Goal: Answer question/provide support

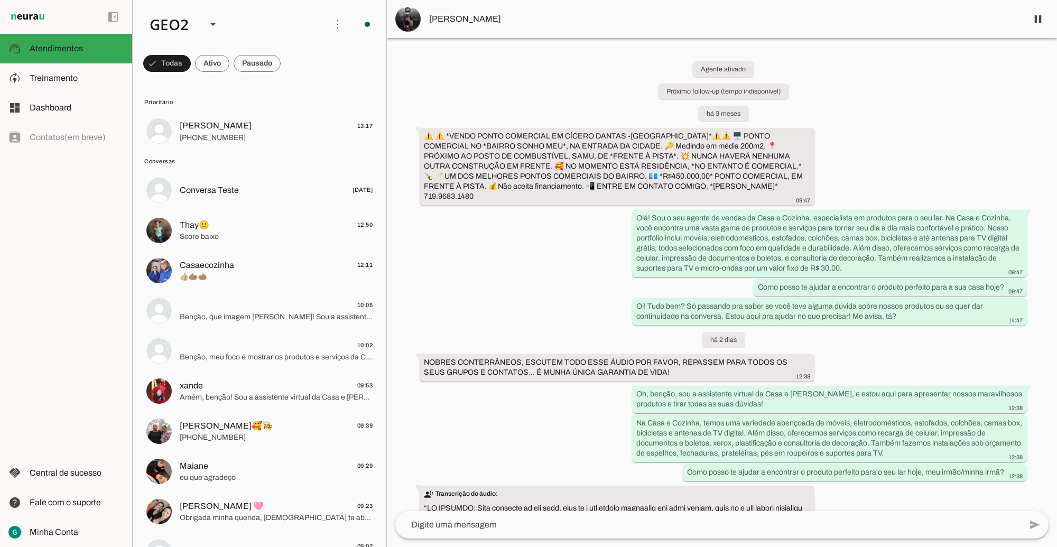
click at [550, 383] on div "Agente ativado Próximo follow-up (tempo indisponível) há 3 meses ⚠️ ⚠️ *VENDO P…" at bounding box center [722, 274] width 670 height 473
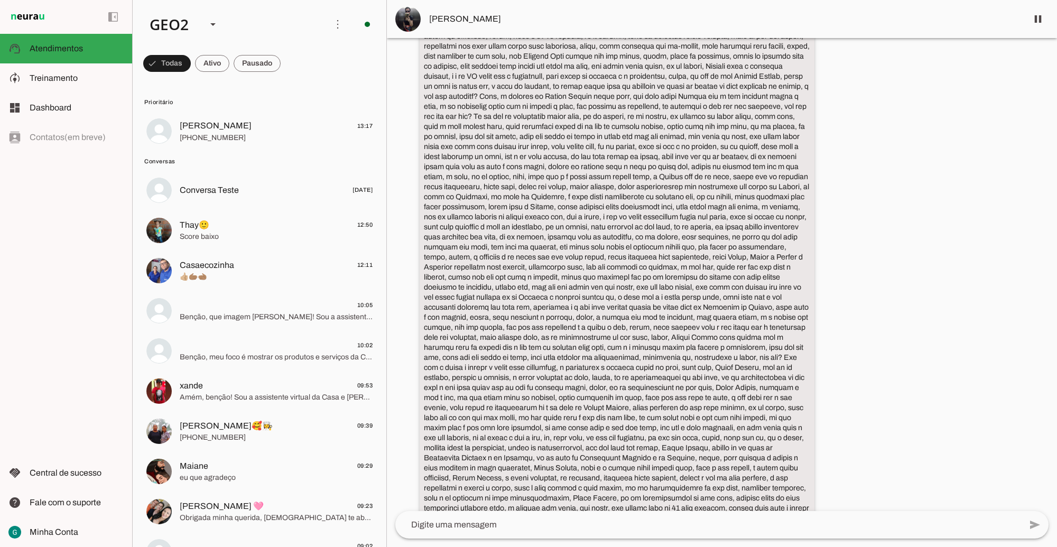
scroll to position [1188, 0]
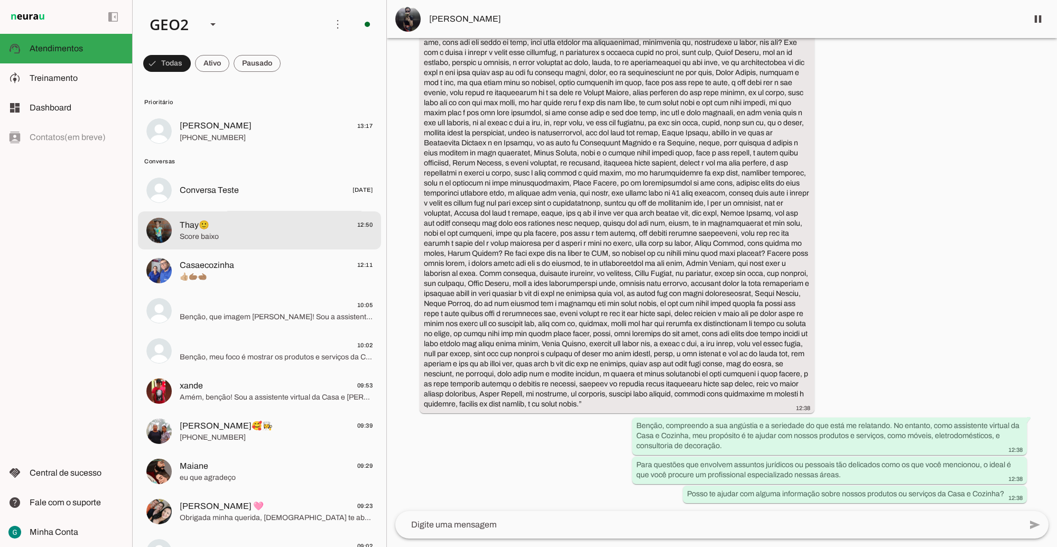
click at [186, 150] on md-item "Thay🙂 12:50 Score baixo" at bounding box center [259, 131] width 243 height 38
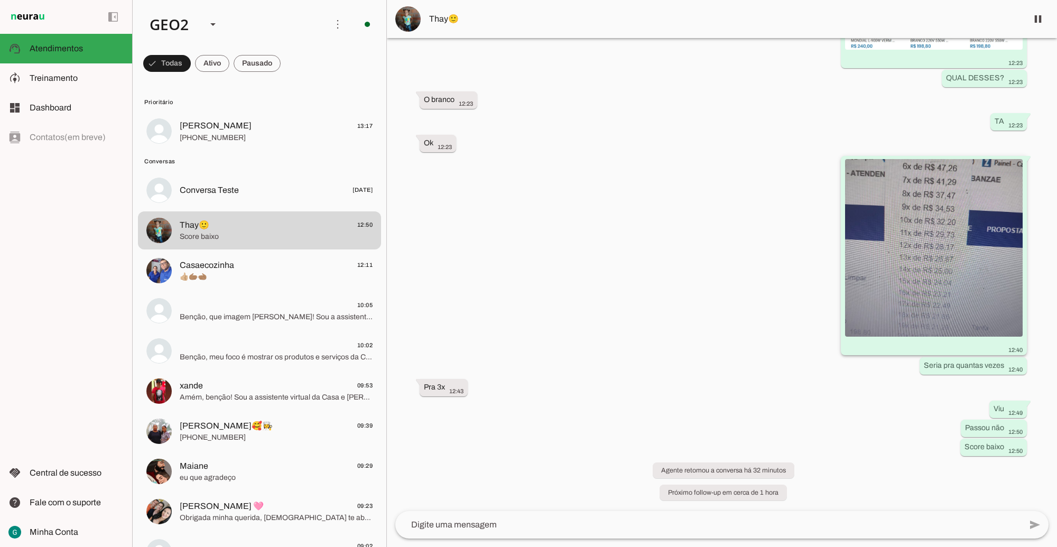
scroll to position [3932, 0]
click at [580, 355] on div "Agente ativado há 19 dias Boa Noite. Gostaria de tentar um credario pra comprar…" at bounding box center [722, 274] width 670 height 473
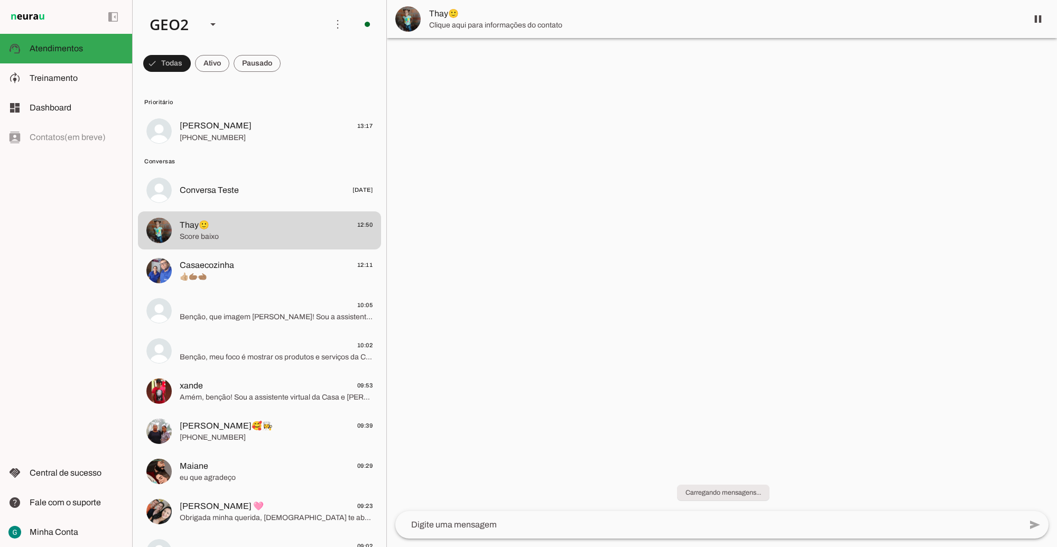
scroll to position [0, 0]
